Goal: Find specific page/section: Find specific page/section

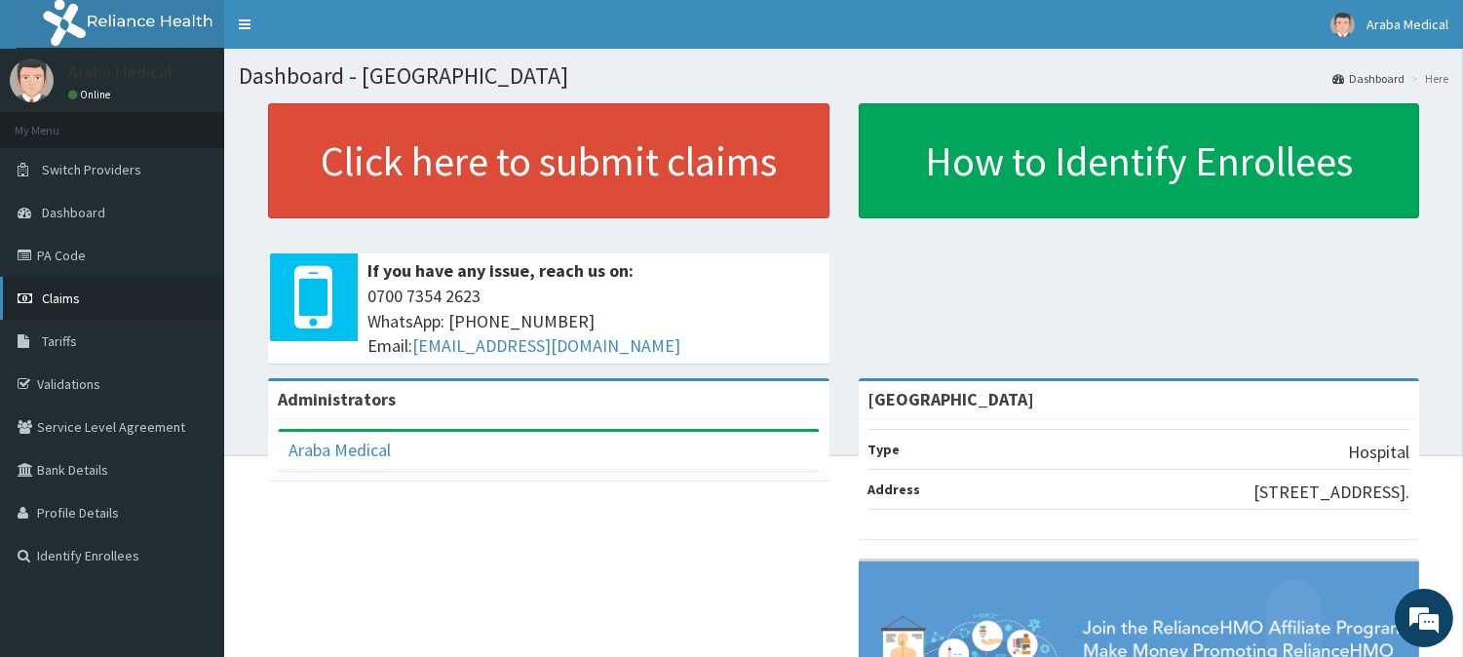
click at [61, 305] on link "Claims" at bounding box center [112, 298] width 224 height 43
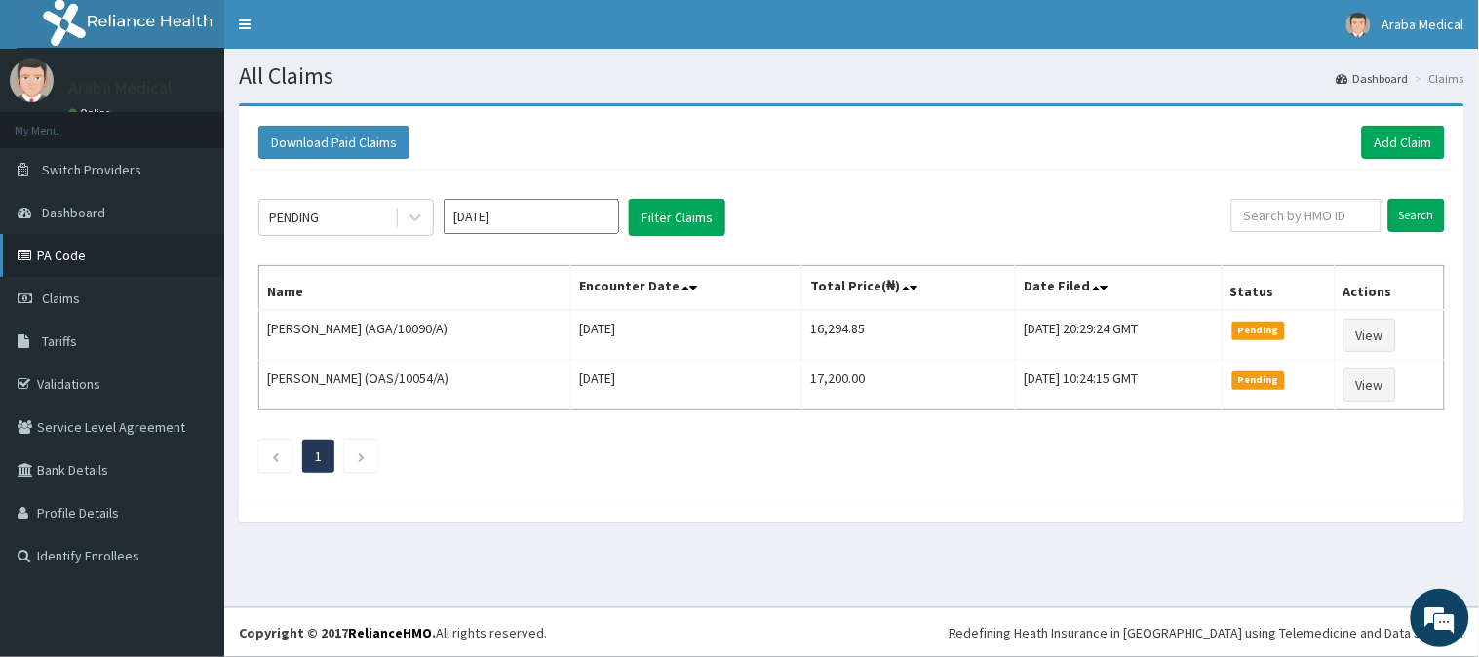
click at [54, 256] on link "PA Code" at bounding box center [112, 255] width 224 height 43
